Goal: Information Seeking & Learning: Learn about a topic

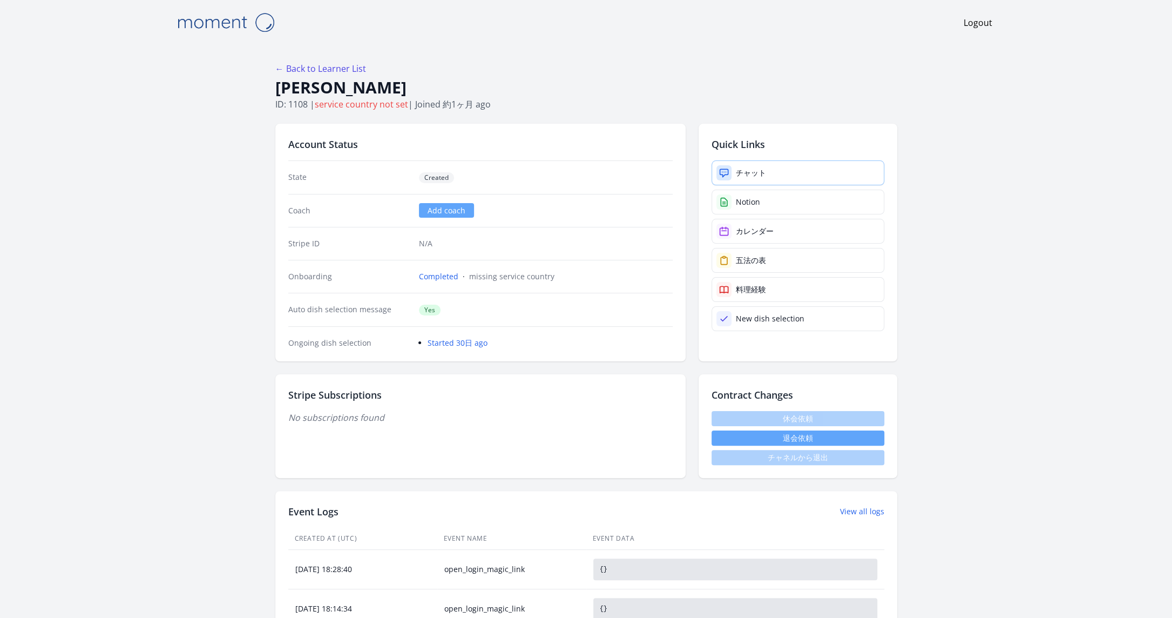
click at [771, 178] on link "チャット" at bounding box center [797, 172] width 173 height 25
click at [770, 229] on div "カレンダー" at bounding box center [755, 231] width 38 height 11
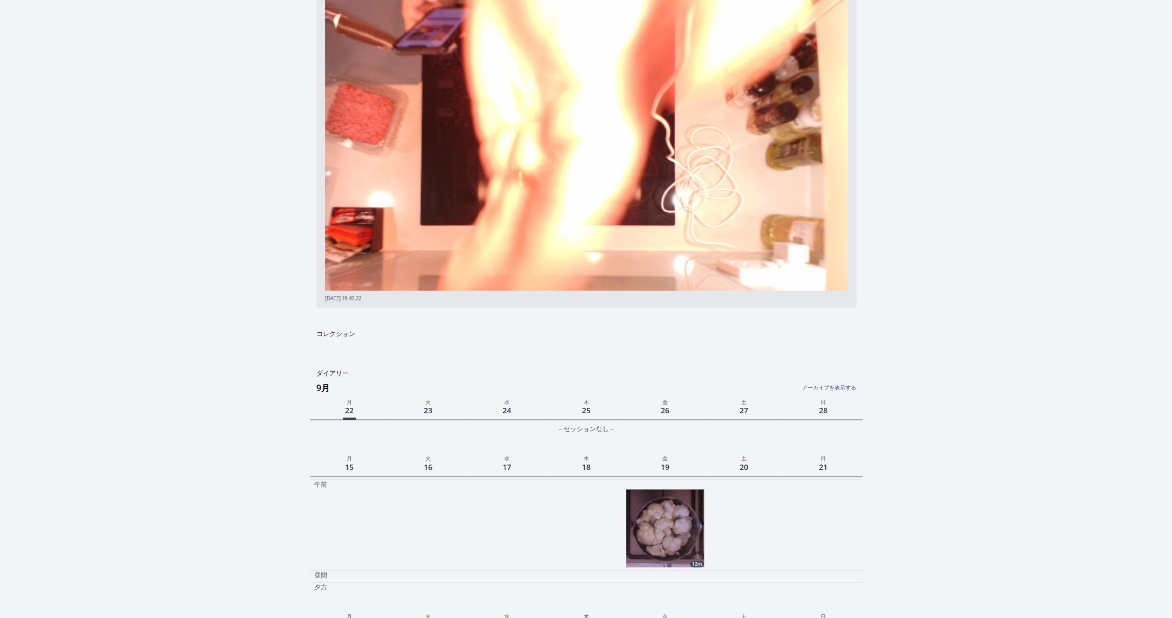
scroll to position [59, 0]
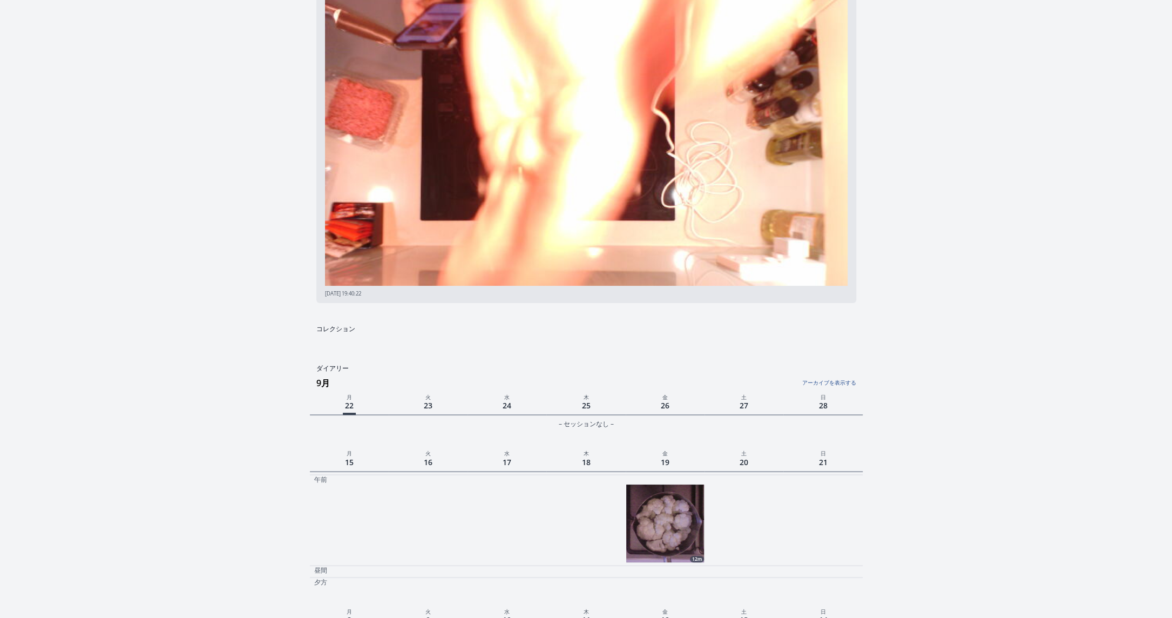
click at [834, 384] on link "アーカイブを表示する" at bounding box center [764, 379] width 184 height 14
click at [834, 384] on link "アーカイブを非表示にする" at bounding box center [764, 379] width 184 height 14
click at [834, 384] on link "アーカイブを表示する" at bounding box center [764, 379] width 184 height 14
click at [659, 540] on img at bounding box center [665, 523] width 78 height 78
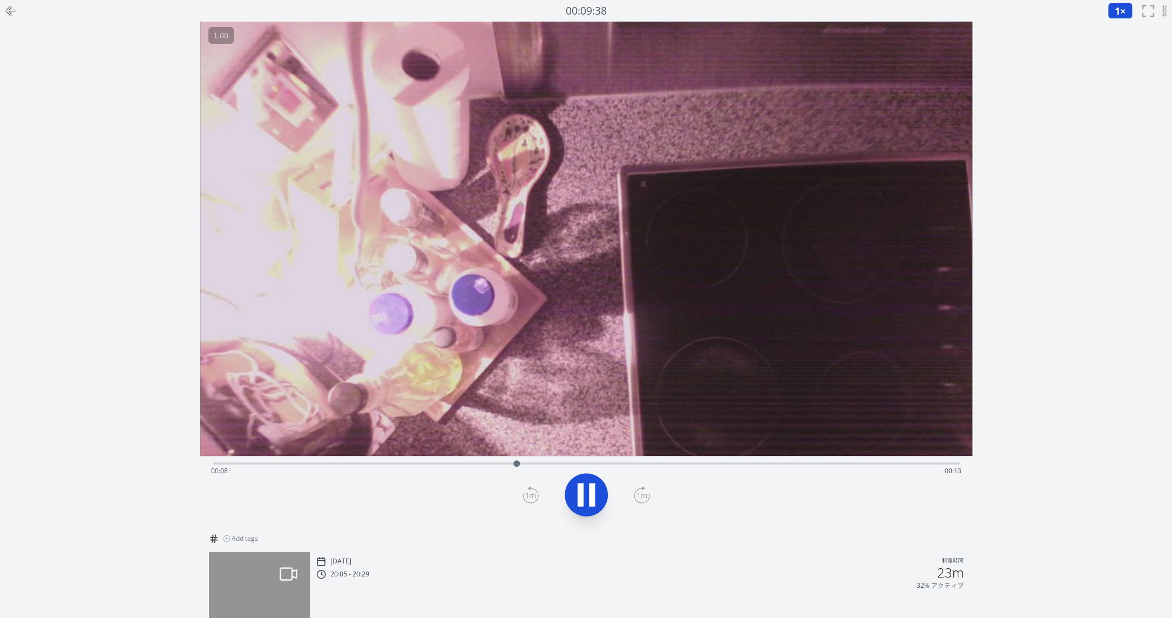
click at [593, 491] on icon at bounding box center [592, 494] width 6 height 23
click at [591, 504] on icon at bounding box center [592, 494] width 6 height 23
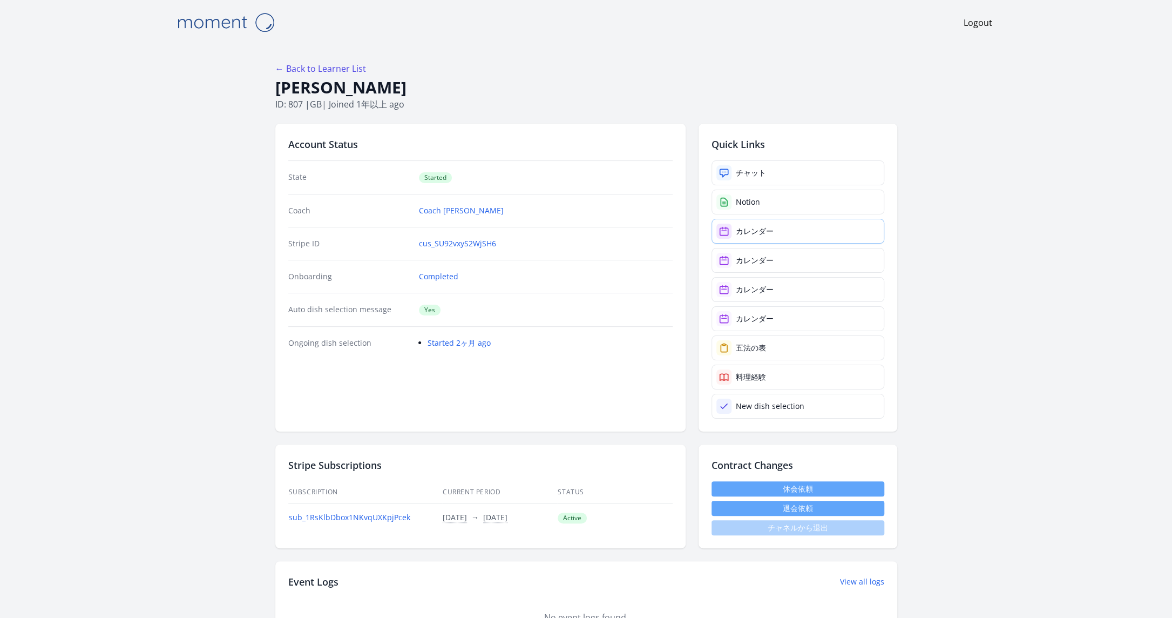
click at [790, 227] on link "カレンダー" at bounding box center [797, 231] width 173 height 25
click at [773, 255] on link "カレンダー" at bounding box center [797, 260] width 173 height 25
click at [780, 287] on link "カレンダー" at bounding box center [797, 289] width 173 height 25
click at [750, 313] on div "カレンダー" at bounding box center [755, 318] width 38 height 11
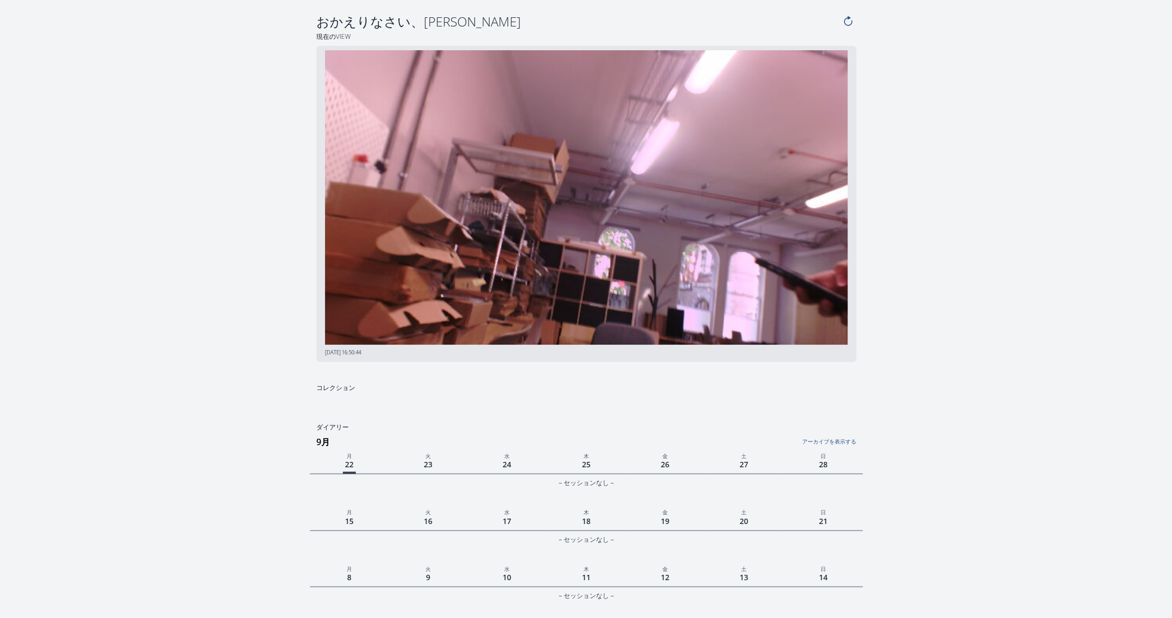
scroll to position [613, 0]
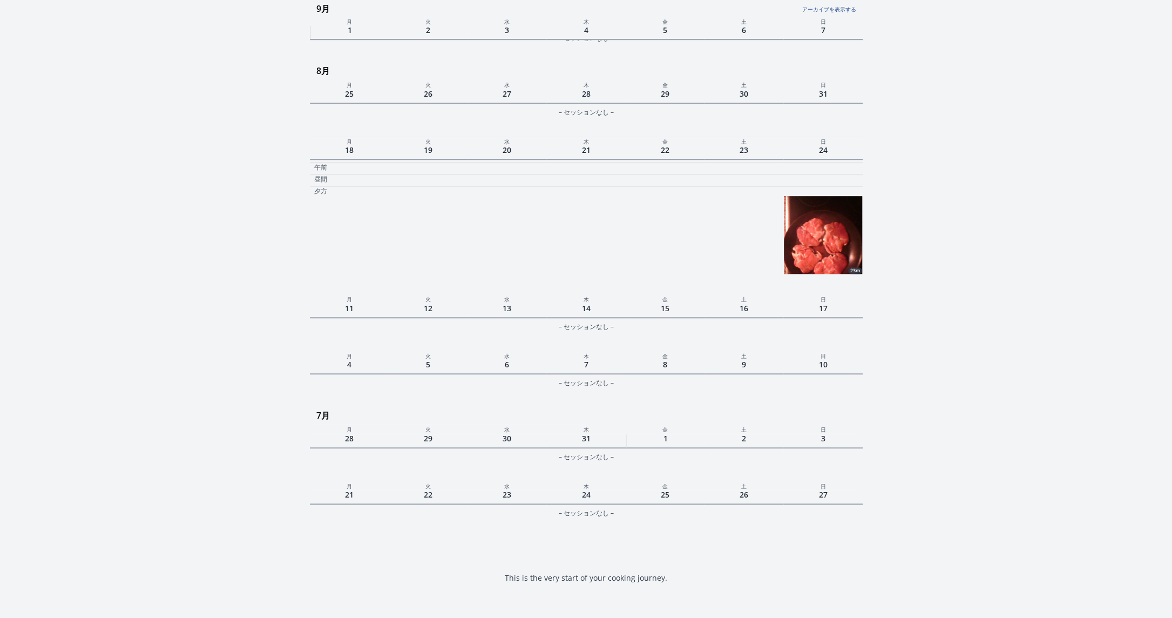
click at [808, 196] on img at bounding box center [823, 235] width 78 height 78
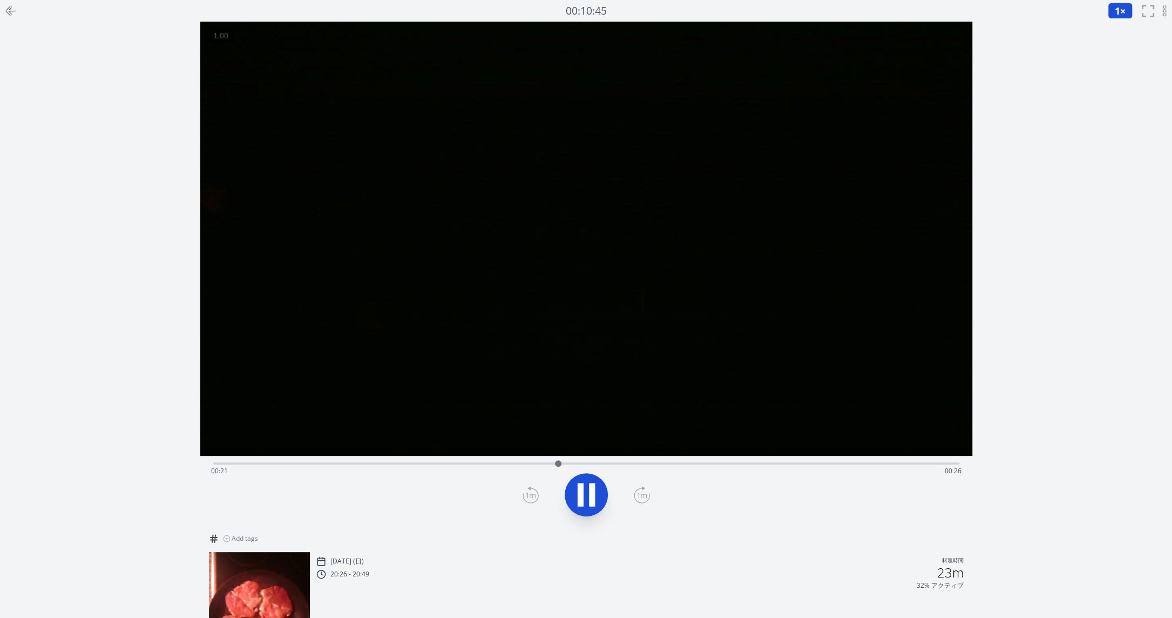
click at [589, 493] on icon at bounding box center [592, 494] width 6 height 23
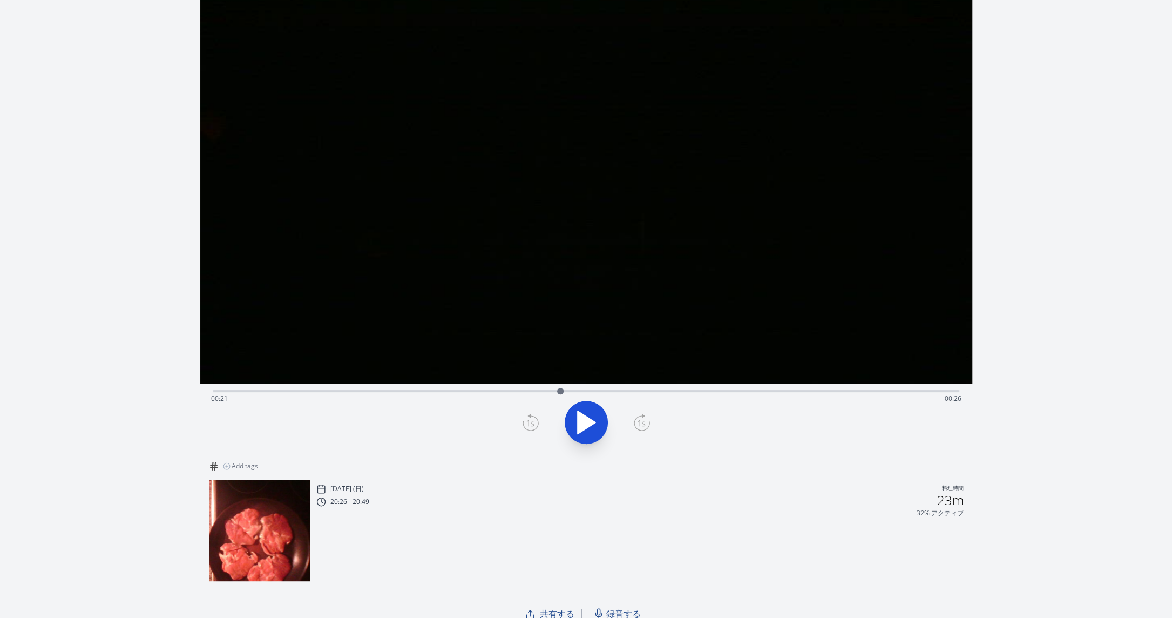
scroll to position [82, 0]
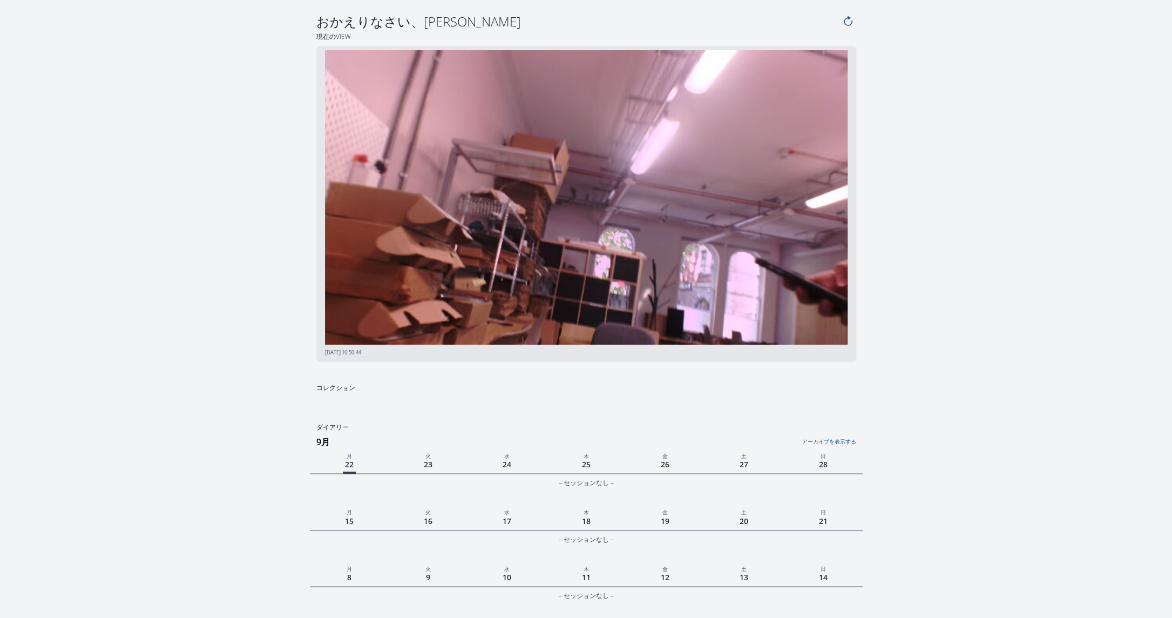
click at [836, 436] on link "アーカイブを表示する" at bounding box center [764, 438] width 184 height 14
click at [834, 439] on link "アーカイブを非表示にする" at bounding box center [764, 438] width 184 height 14
click at [831, 444] on link "アーカイブを表示する" at bounding box center [764, 438] width 184 height 14
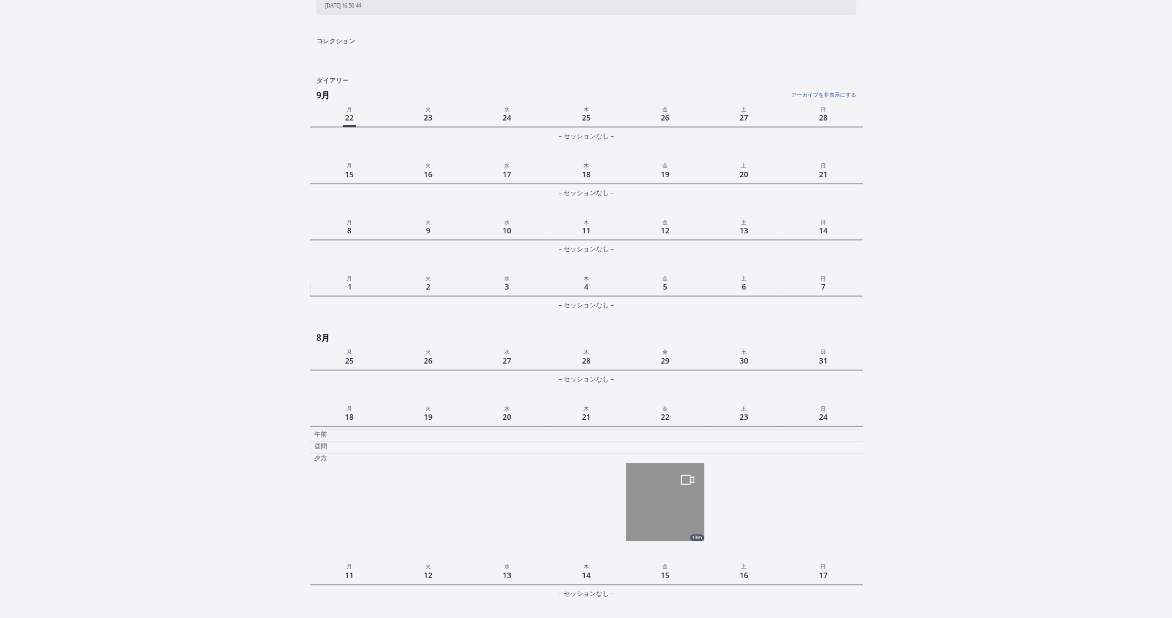
scroll to position [663, 0]
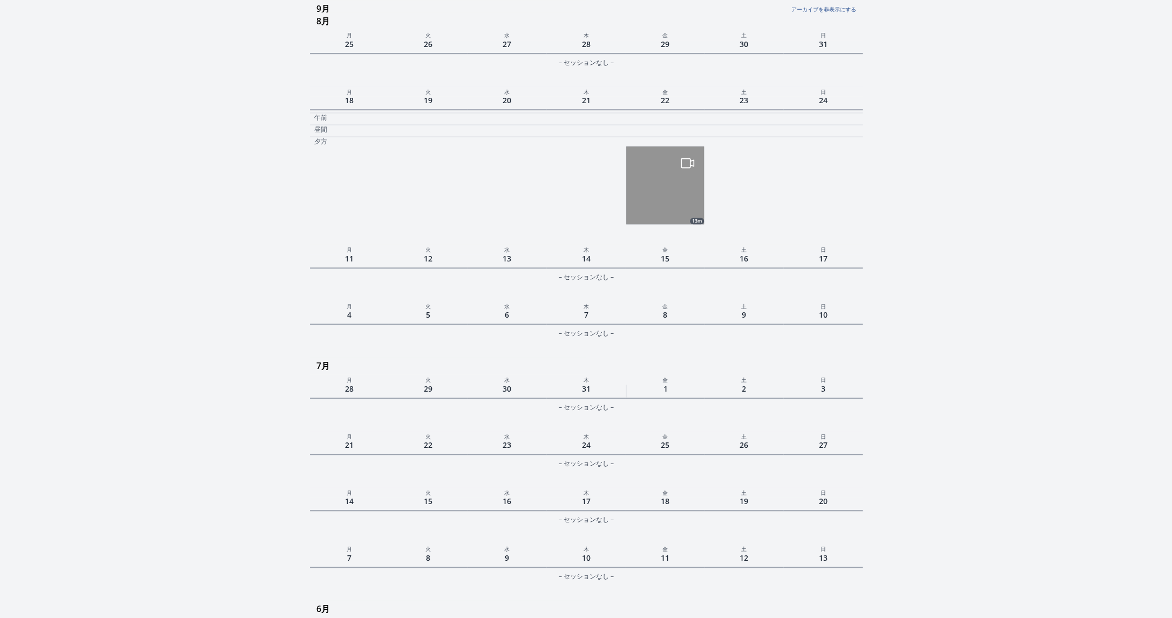
click at [675, 201] on img at bounding box center [665, 185] width 78 height 78
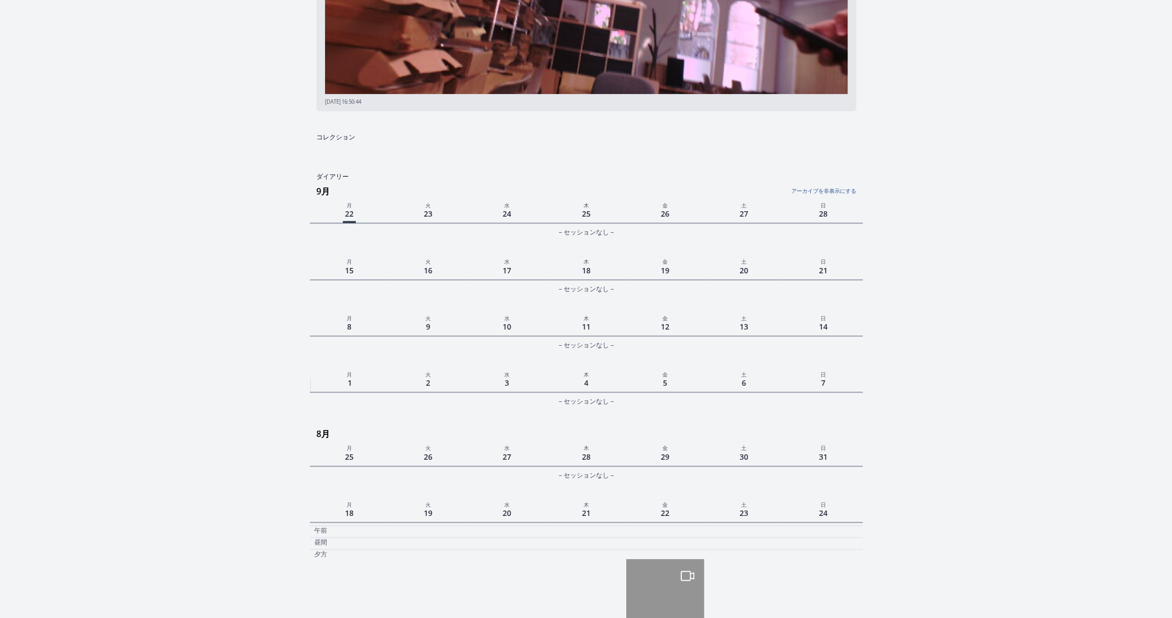
scroll to position [221, 0]
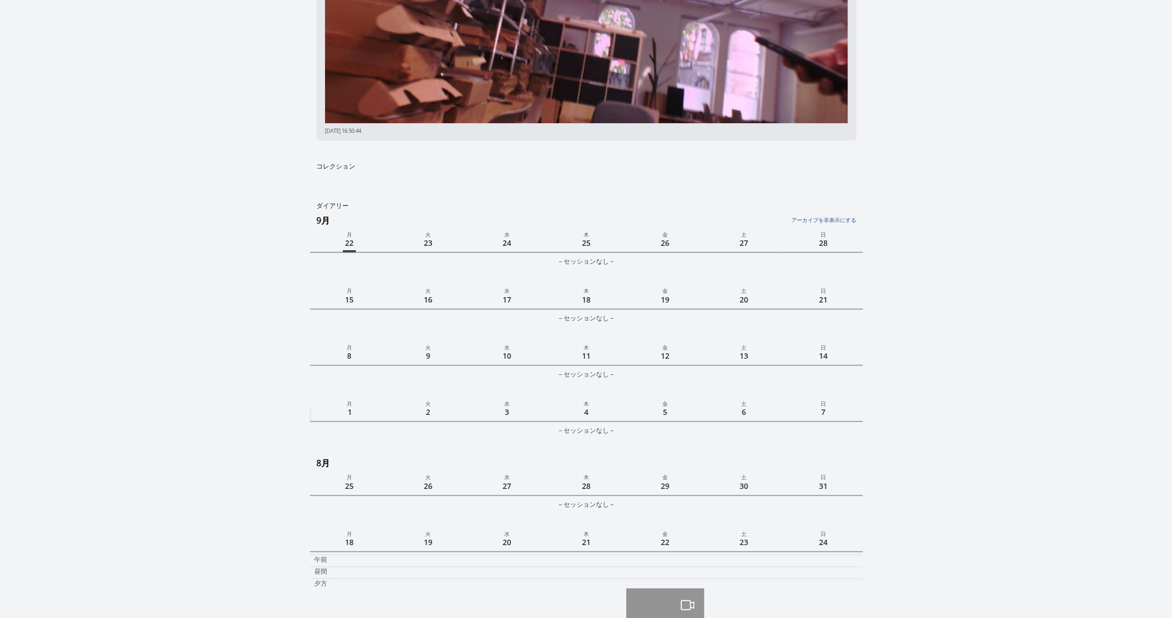
click at [815, 215] on link "アーカイブを非表示にする" at bounding box center [764, 217] width 184 height 14
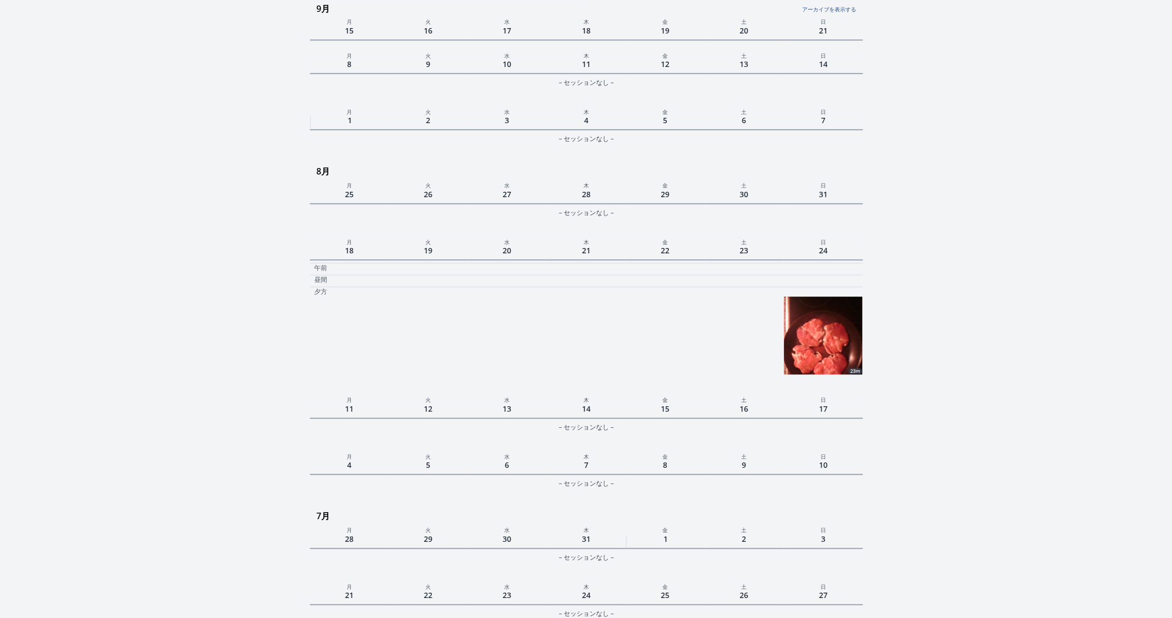
scroll to position [616, 0]
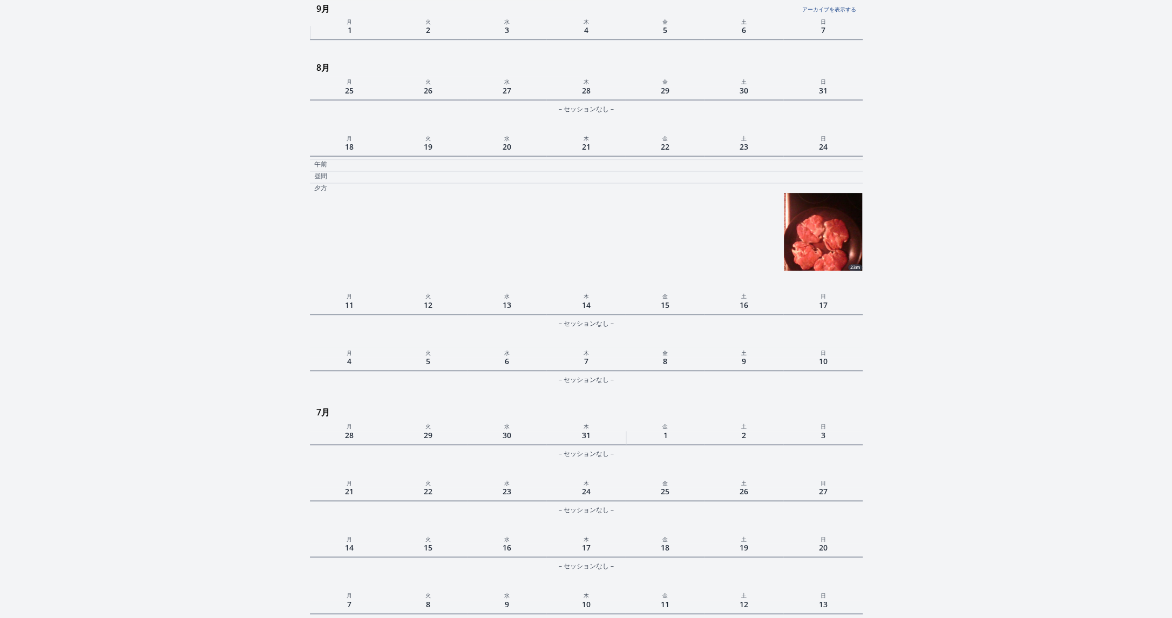
click at [815, 233] on img at bounding box center [823, 232] width 78 height 78
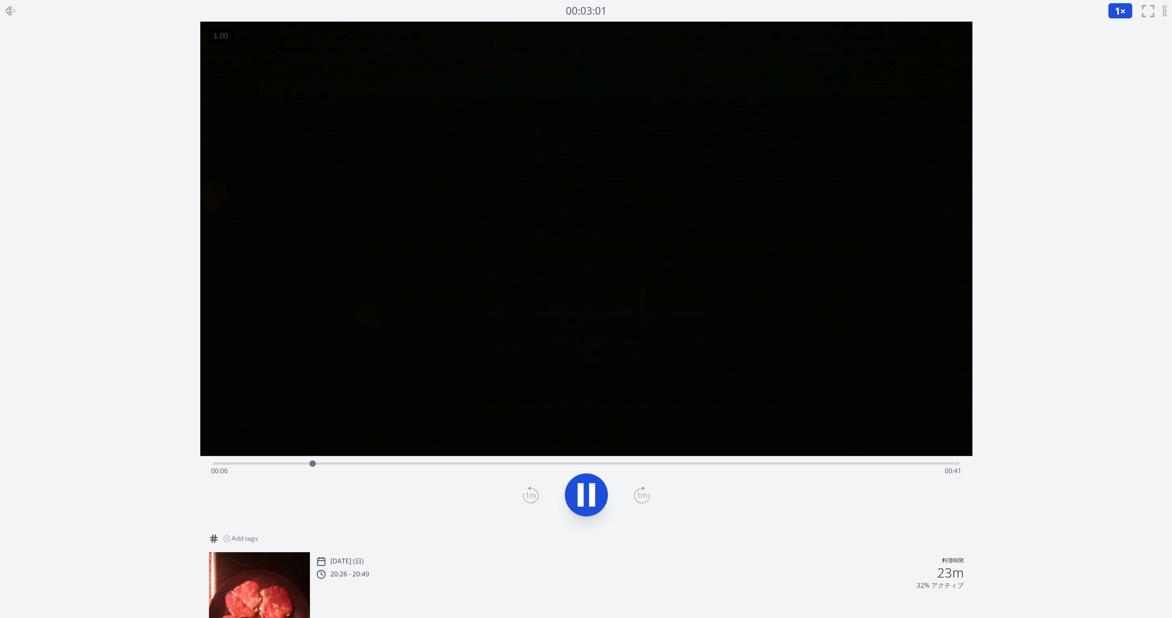
click at [587, 510] on button at bounding box center [586, 494] width 43 height 43
click at [587, 472] on div "Time elapsed: 00:10 Time remaining: 00:37" at bounding box center [586, 470] width 750 height 17
click at [587, 491] on icon at bounding box center [586, 494] width 30 height 30
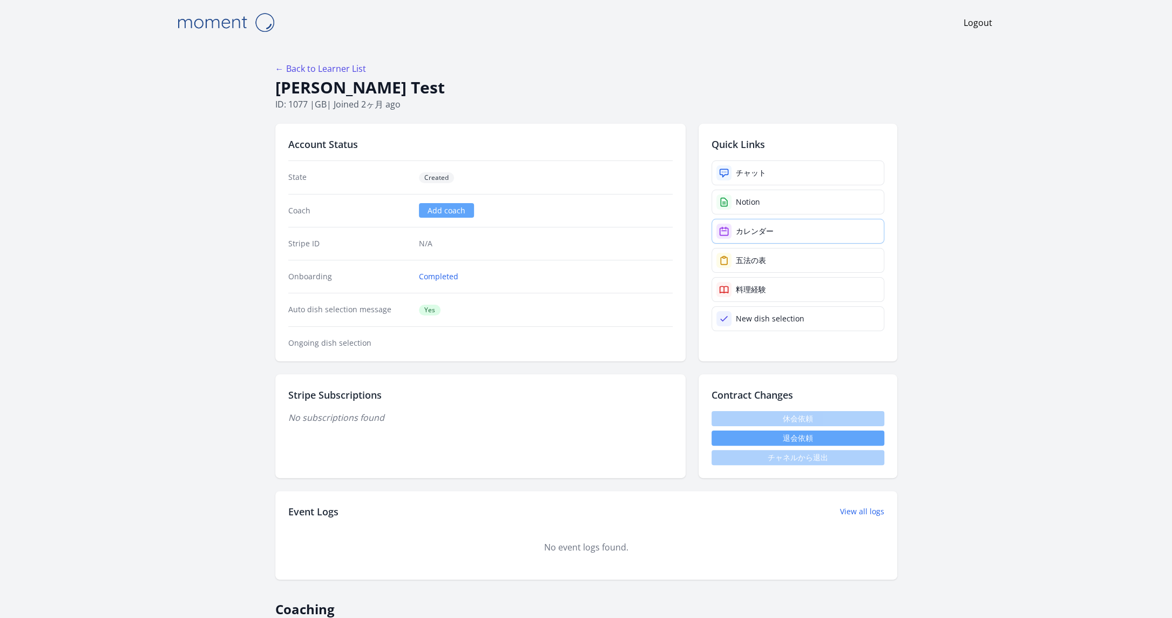
click at [749, 229] on div "カレンダー" at bounding box center [755, 231] width 38 height 11
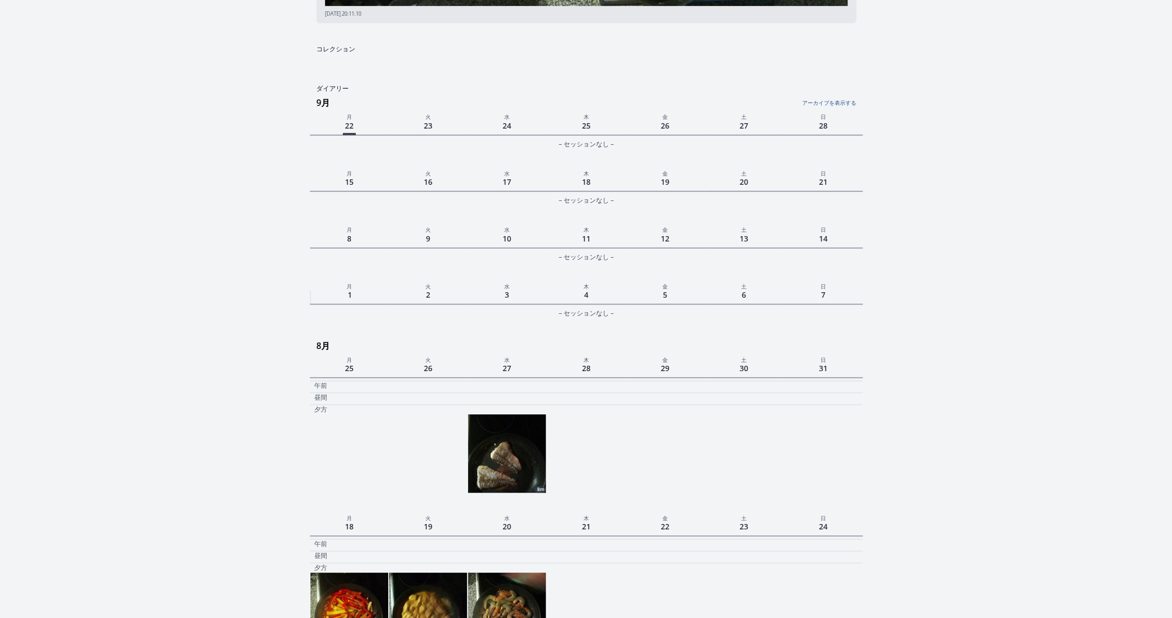
scroll to position [578, 0]
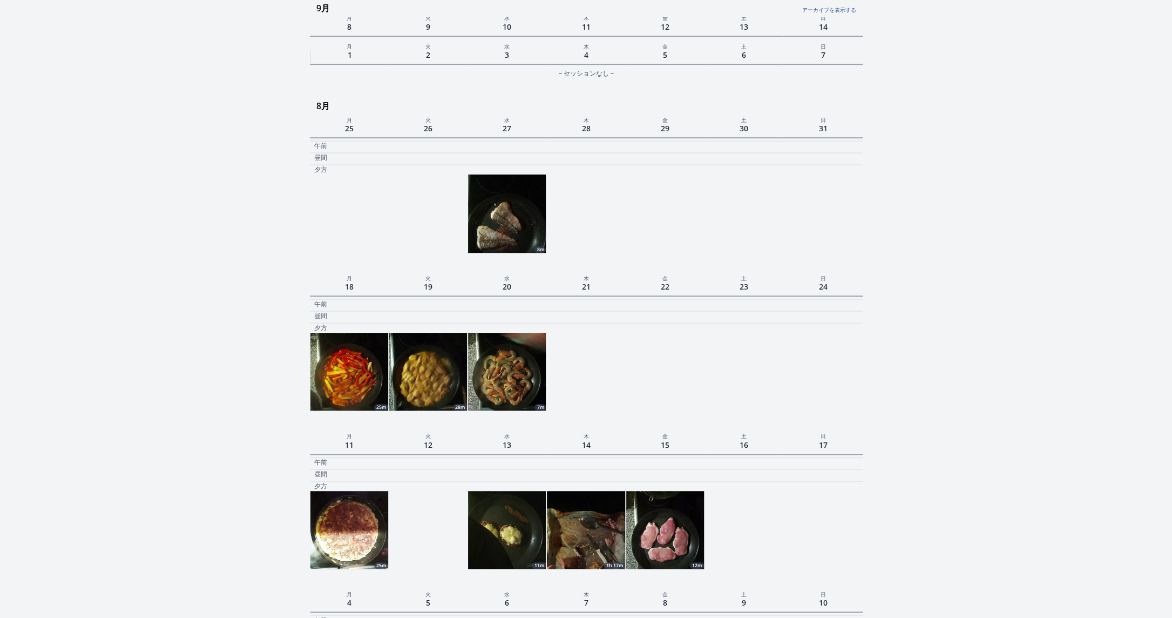
click at [498, 376] on img at bounding box center [507, 372] width 78 height 78
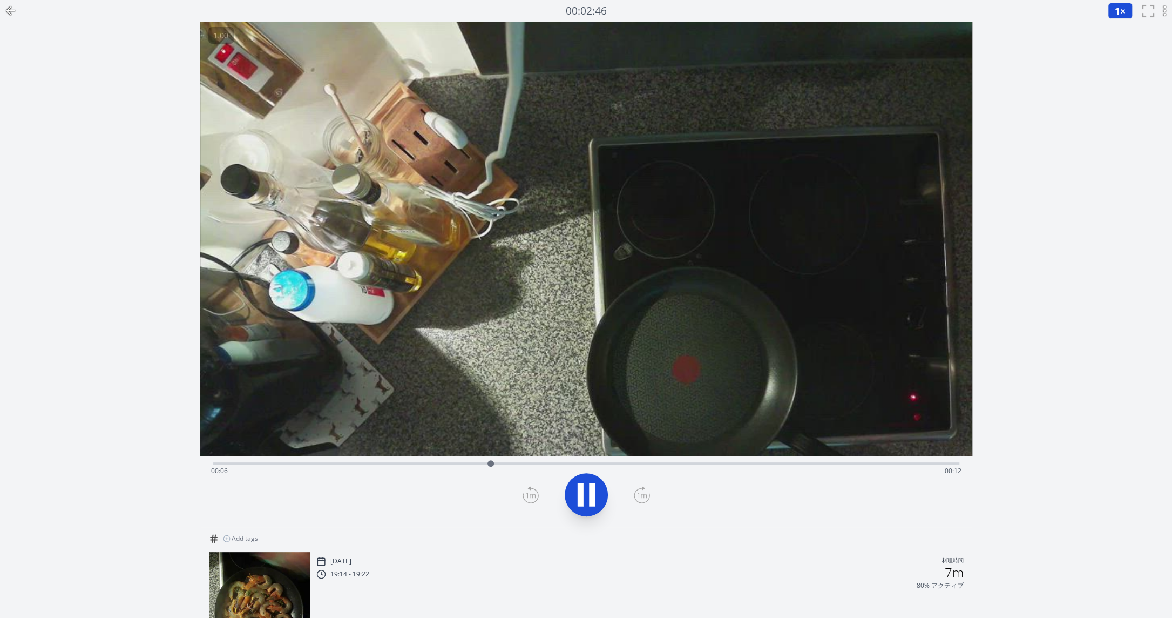
click at [591, 489] on icon at bounding box center [592, 494] width 6 height 23
click at [575, 499] on icon at bounding box center [586, 494] width 30 height 30
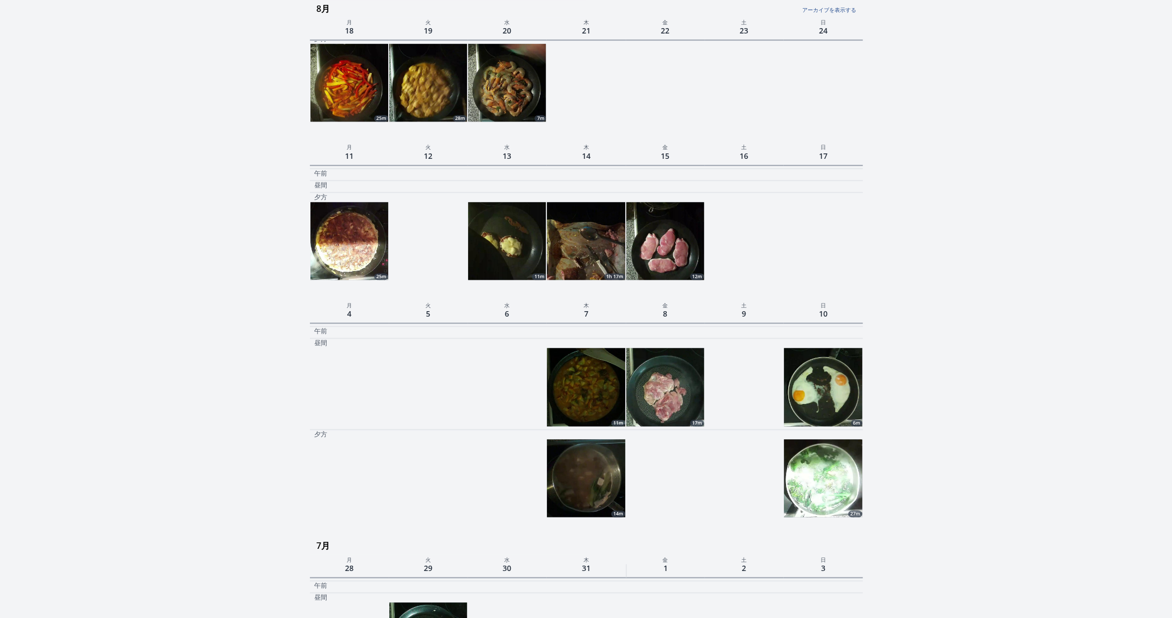
click at [669, 389] on img at bounding box center [665, 387] width 78 height 78
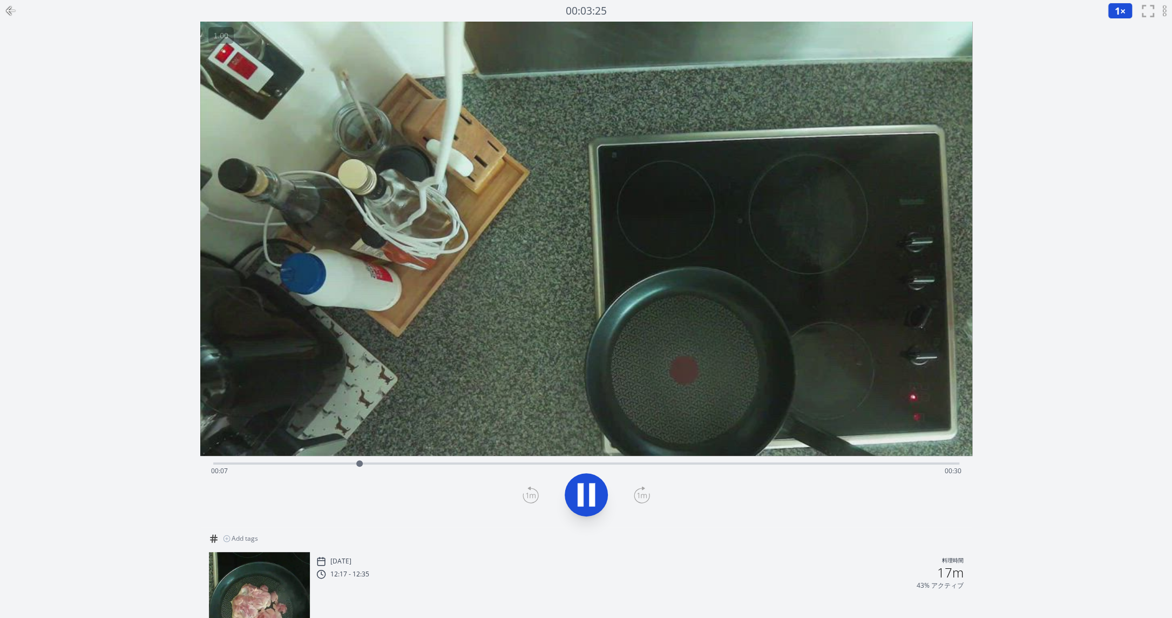
click at [575, 505] on icon at bounding box center [586, 494] width 30 height 30
click at [581, 493] on icon at bounding box center [581, 494] width 6 height 23
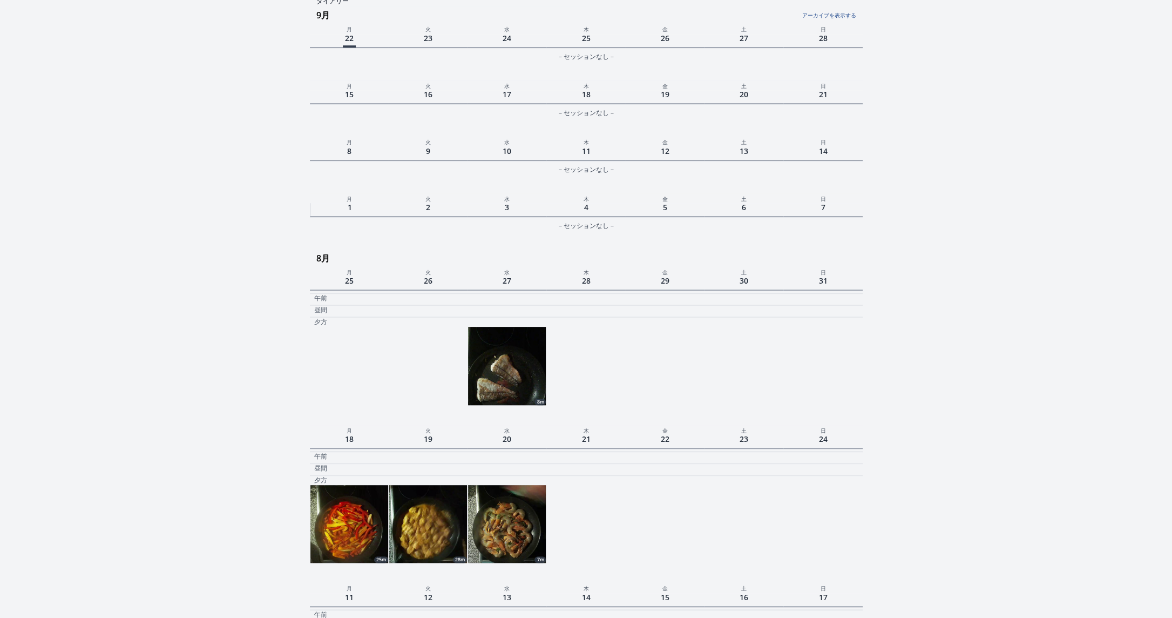
scroll to position [421, 0]
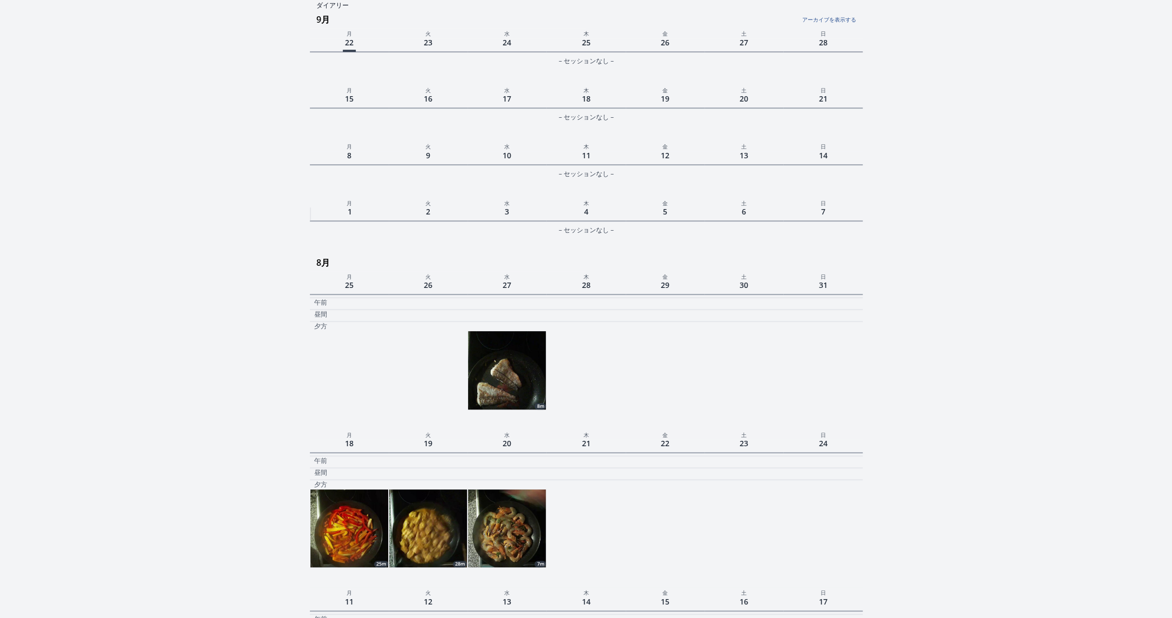
click at [515, 385] on img at bounding box center [507, 370] width 78 height 78
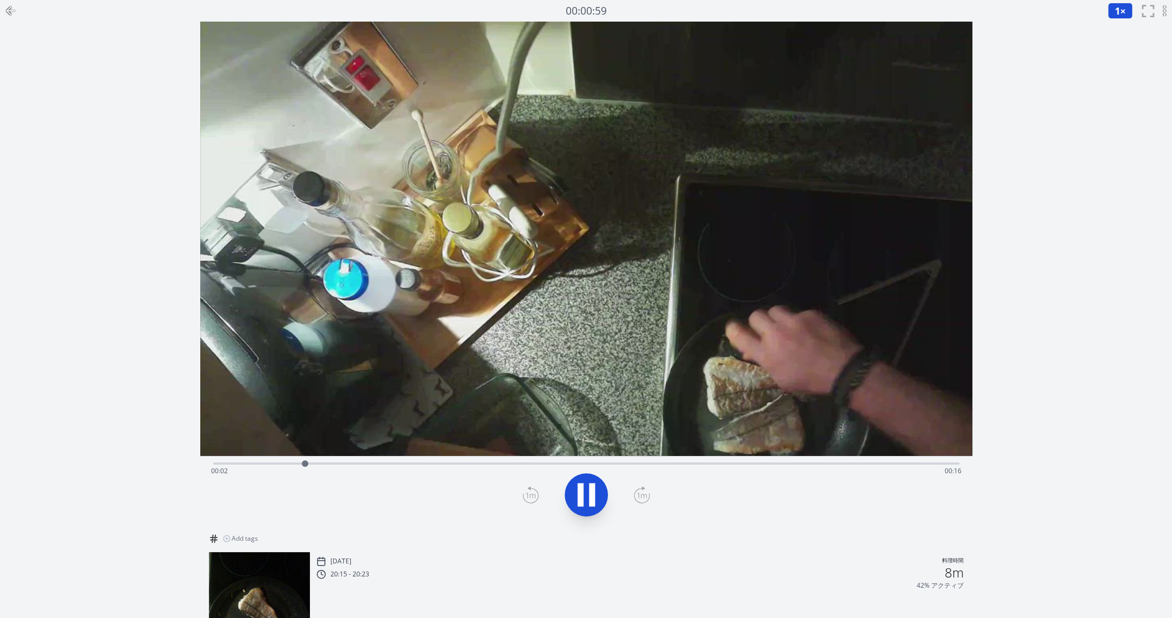
click at [574, 493] on icon at bounding box center [586, 494] width 30 height 30
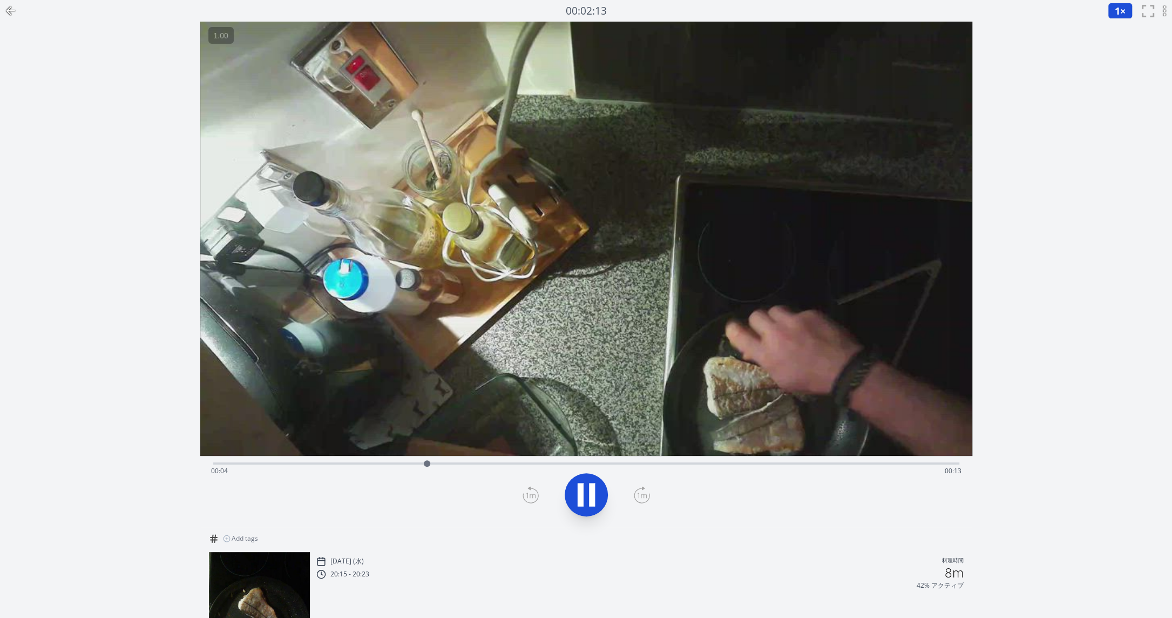
click at [589, 489] on icon at bounding box center [592, 494] width 6 height 23
